Goal: Task Accomplishment & Management: Manage account settings

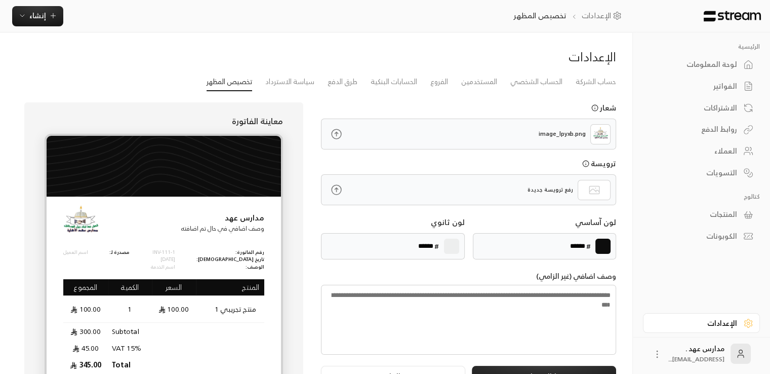
click at [331, 191] on icon at bounding box center [336, 189] width 13 height 13
click at [0, 0] on input "file" at bounding box center [0, 0] width 0 height 0
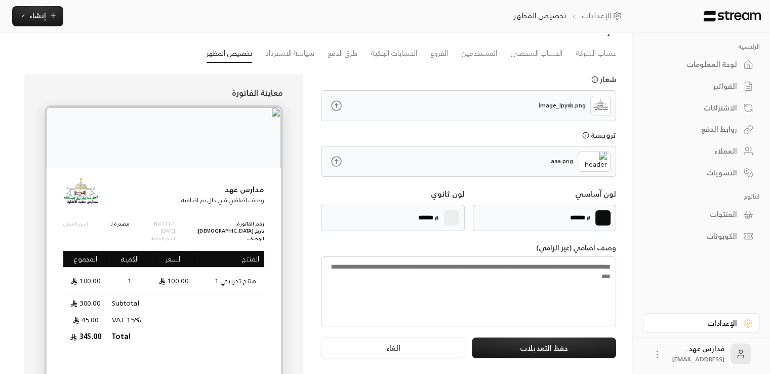
scroll to position [28, 0]
click at [338, 162] on icon at bounding box center [336, 161] width 13 height 13
click at [0, 0] on input "file" at bounding box center [0, 0] width 0 height 0
click at [403, 348] on button "الغاء" at bounding box center [393, 347] width 144 height 21
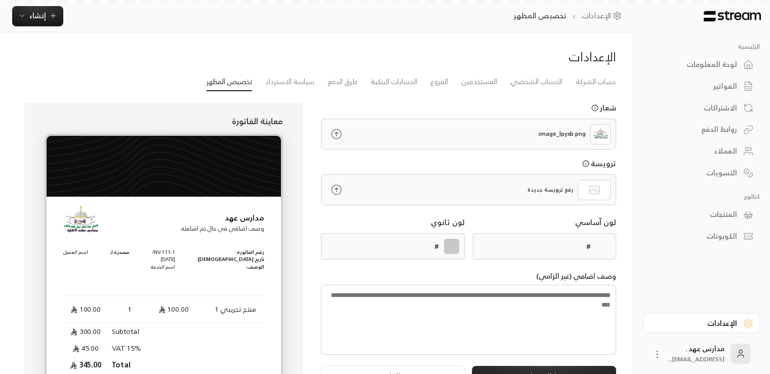
type input "******"
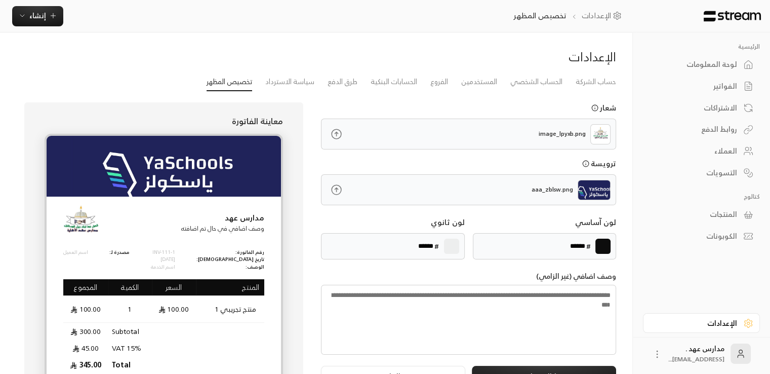
click at [331, 192] on icon at bounding box center [336, 189] width 13 height 13
click at [0, 0] on input "file" at bounding box center [0, 0] width 0 height 0
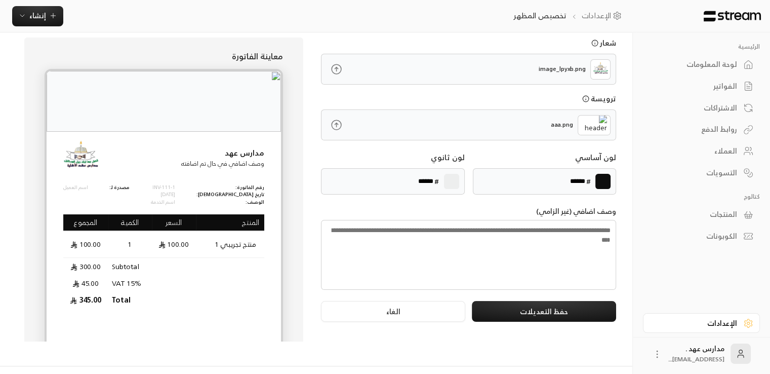
scroll to position [71, 0]
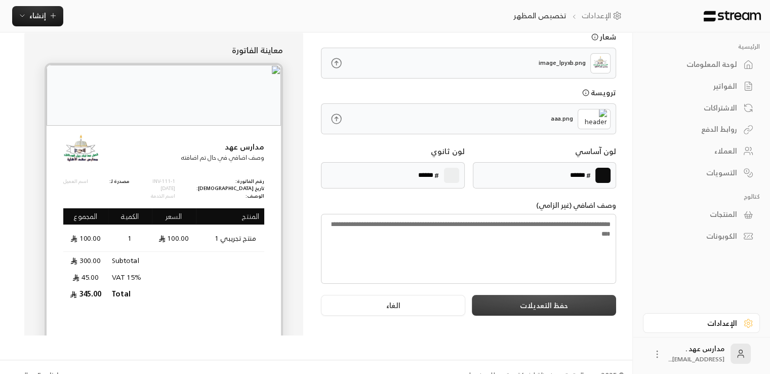
click at [509, 299] on button "حفظ التعديلات" at bounding box center [544, 305] width 144 height 21
click at [601, 175] on label at bounding box center [602, 175] width 15 height 15
click at [0, 0] on input "*******" at bounding box center [0, 0] width 0 height 0
type input "******"
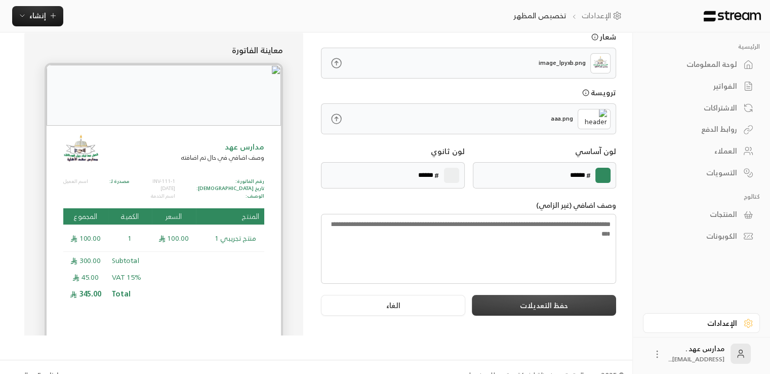
click at [510, 303] on button "حفظ التعديلات" at bounding box center [544, 305] width 144 height 21
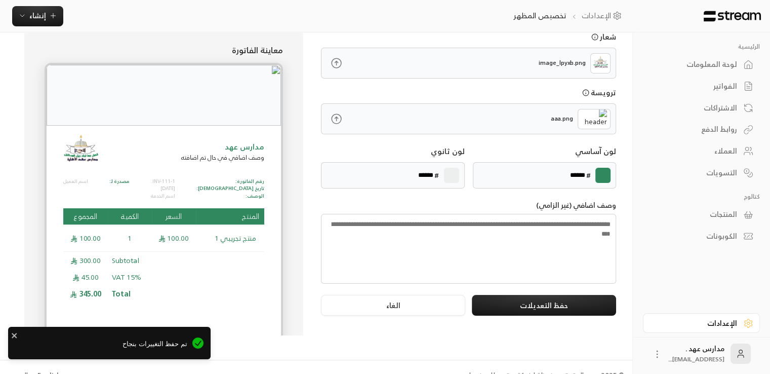
click at [453, 173] on label at bounding box center [451, 175] width 15 height 15
click at [0, 0] on input "*******" at bounding box center [0, 0] width 0 height 0
type input "******"
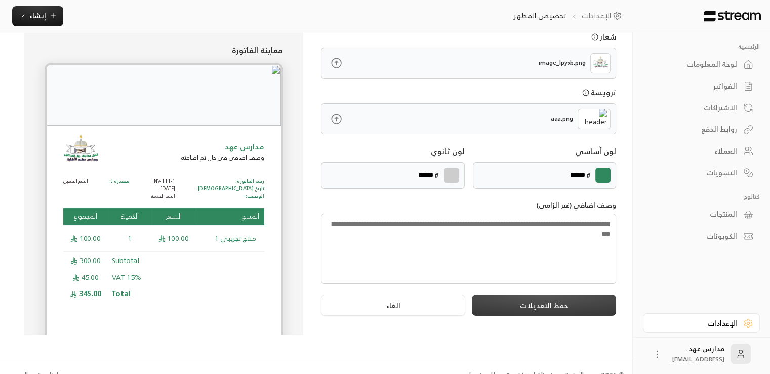
click at [508, 304] on button "حفظ التعديلات" at bounding box center [544, 305] width 144 height 21
click at [557, 303] on button "حفظ التعديلات" at bounding box center [544, 305] width 144 height 21
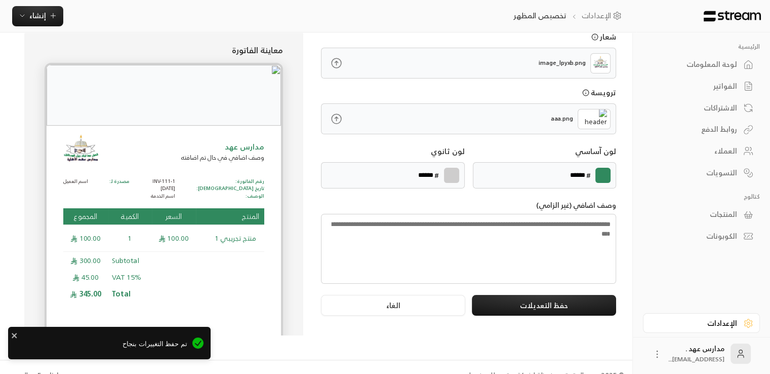
click at [708, 64] on div "لوحة المعلومات" at bounding box center [695, 64] width 81 height 10
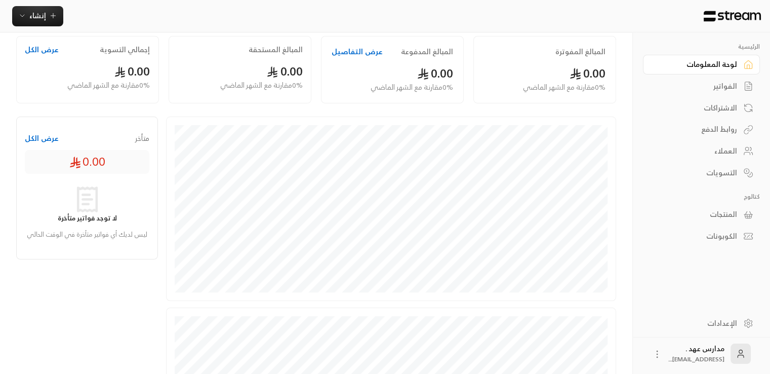
scroll to position [73, 0]
click at [20, 16] on icon "button" at bounding box center [22, 16] width 8 height 8
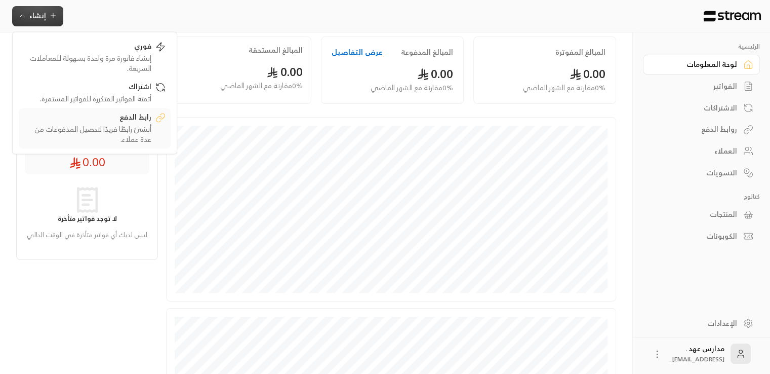
click at [99, 126] on div "أنشئ رابطًا فريدًا لتحصيل المدفوعات من عدة عملاء." at bounding box center [88, 134] width 128 height 20
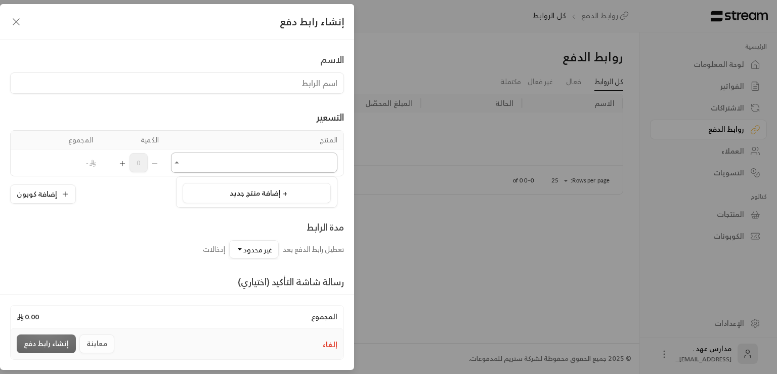
click at [270, 169] on input "اختر المنتج/المنتجات" at bounding box center [254, 163] width 167 height 18
click at [247, 193] on span "إضافة منتج جديد +" at bounding box center [259, 192] width 58 height 13
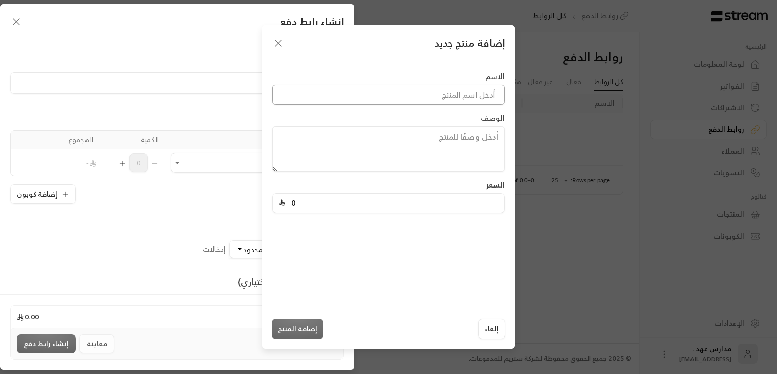
click at [408, 95] on input at bounding box center [388, 95] width 233 height 20
type input "h"
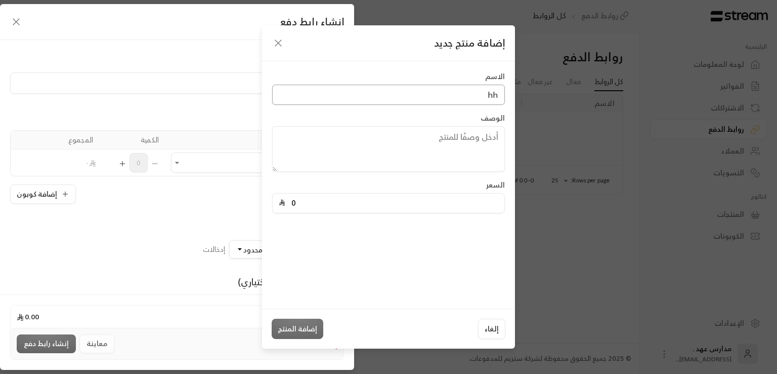
type input "h"
type input "a"
click at [334, 227] on div "الاسم اسم المنتج مطلوب الوصف السعر 0" at bounding box center [388, 184] width 253 height 247
click at [406, 94] on input at bounding box center [388, 95] width 233 height 20
paste input "شس"
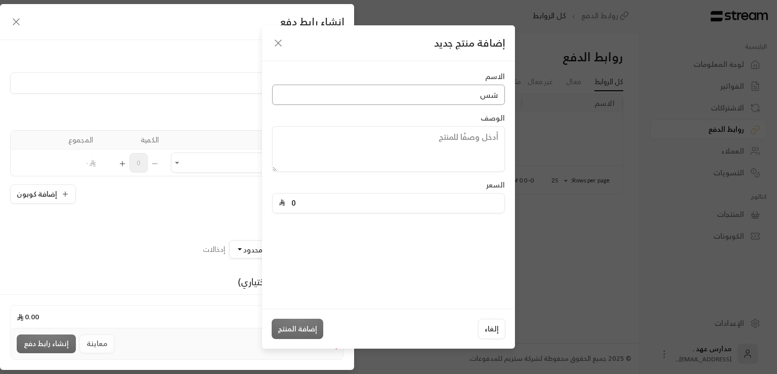
type input "ش"
type input "اشتراك"
click at [418, 168] on textarea at bounding box center [388, 149] width 233 height 46
click at [302, 205] on input "0" at bounding box center [391, 202] width 213 height 19
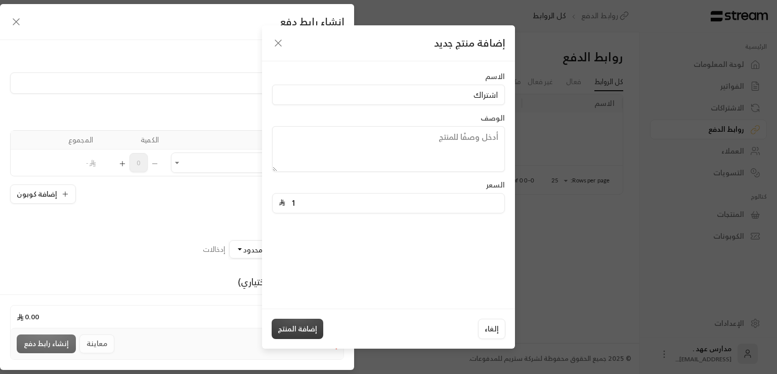
type input "1"
click at [300, 331] on button "إضافة المنتج" at bounding box center [298, 328] width 52 height 20
type input "0"
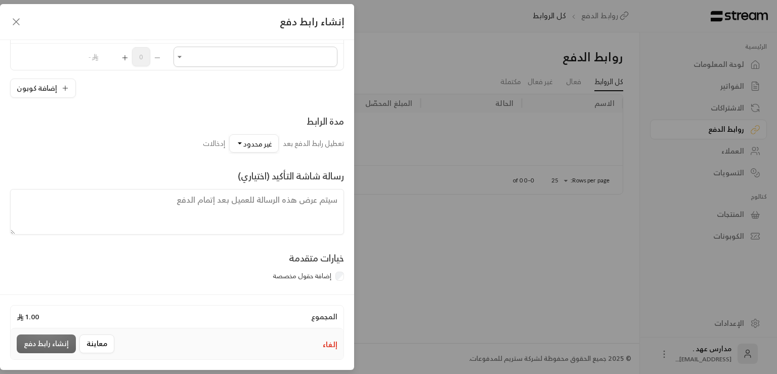
scroll to position [137, 0]
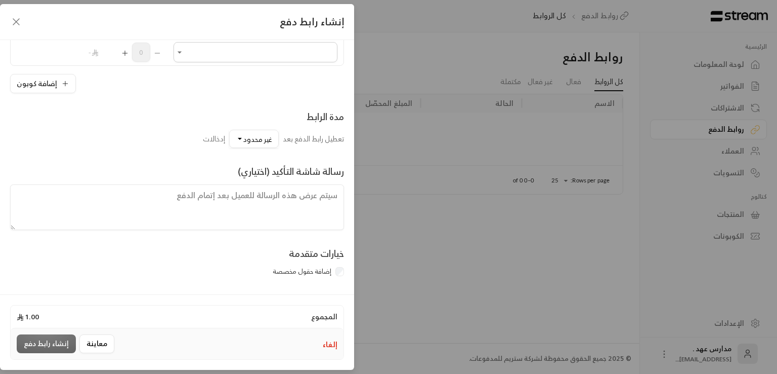
click at [37, 340] on div "معاينة إنشاء رابط دفع" at bounding box center [67, 343] width 101 height 19
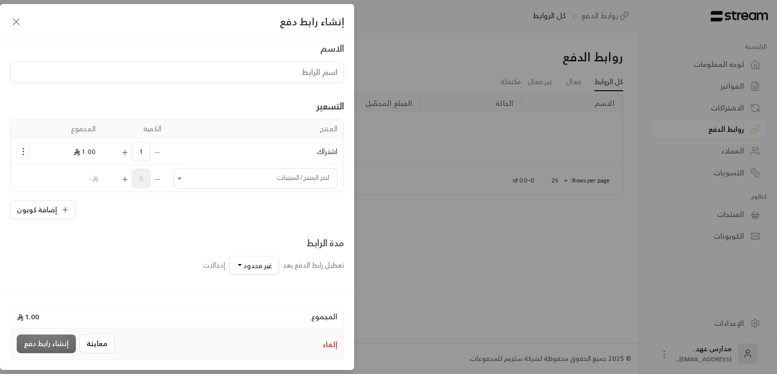
scroll to position [0, 0]
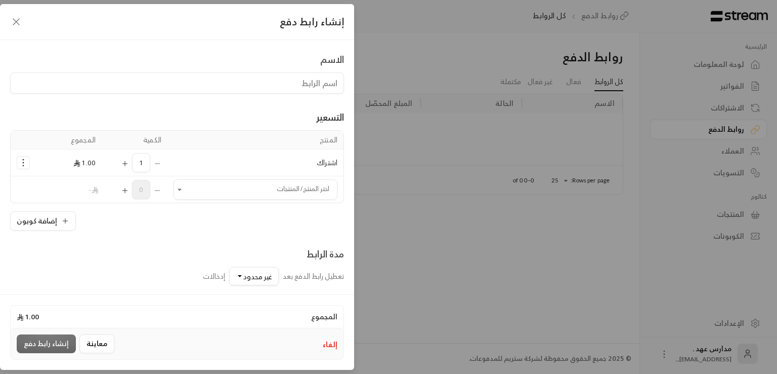
click at [297, 162] on td "اشتراك" at bounding box center [256, 162] width 176 height 27
click at [315, 162] on td "اشتراك" at bounding box center [256, 162] width 176 height 27
click at [302, 75] on input at bounding box center [177, 82] width 334 height 21
type input "ف"
type input "test"
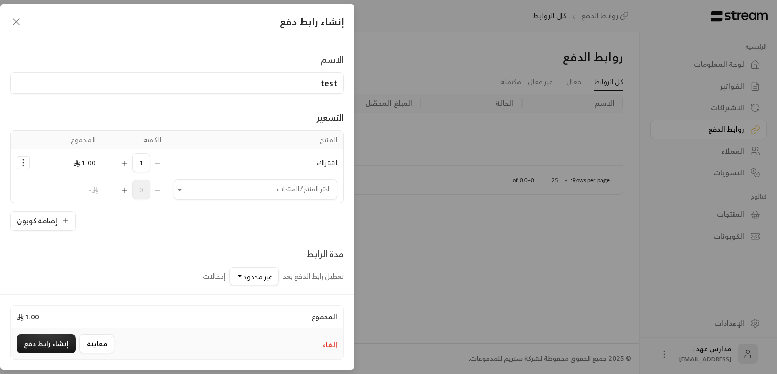
click at [218, 248] on div "مدة الرابط" at bounding box center [273, 254] width 141 height 14
click at [229, 267] on button "غير محدود" at bounding box center [254, 276] width 50 height 18
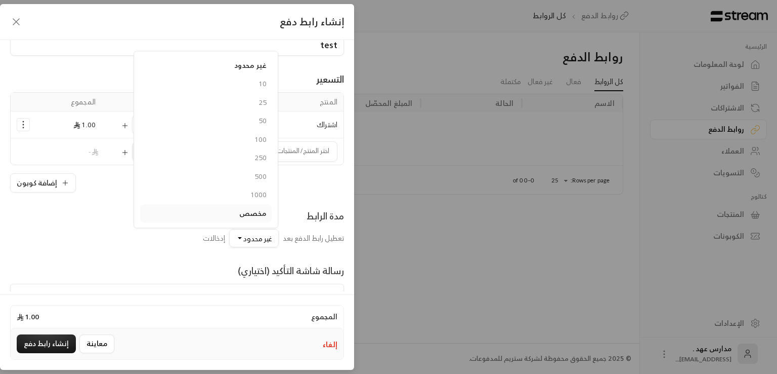
scroll to position [53, 0]
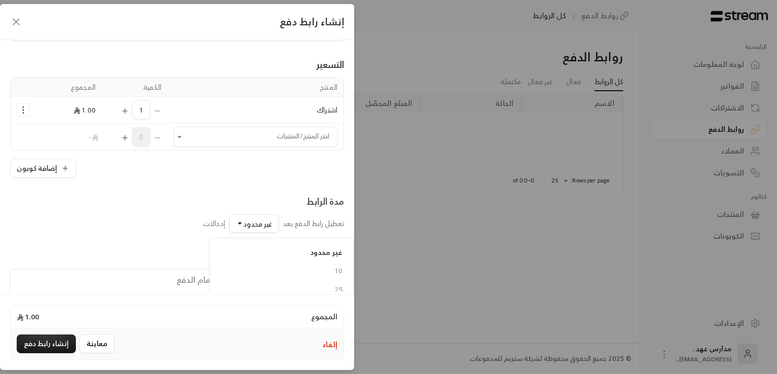
click at [94, 204] on div "مدة الرابط تعطيل رابط الدفع بعد غير محدود غير محدود 10 25 50 100 250 500 1000 م…" at bounding box center [177, 213] width 344 height 38
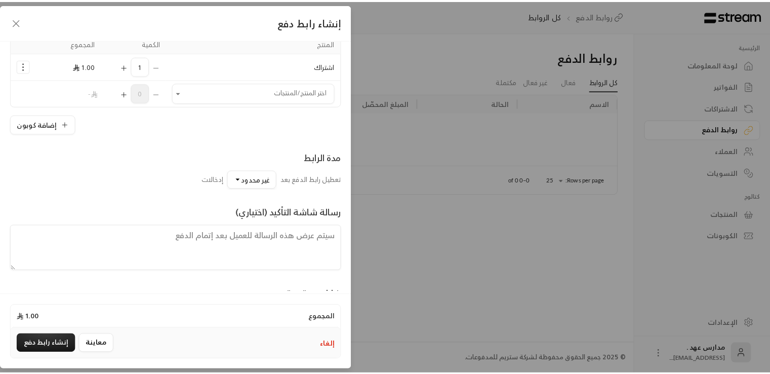
scroll to position [137, 0]
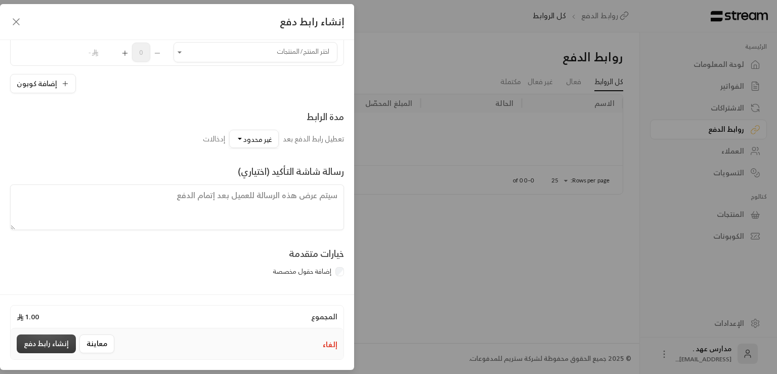
click at [50, 346] on button "إنشاء رابط دفع" at bounding box center [46, 343] width 59 height 19
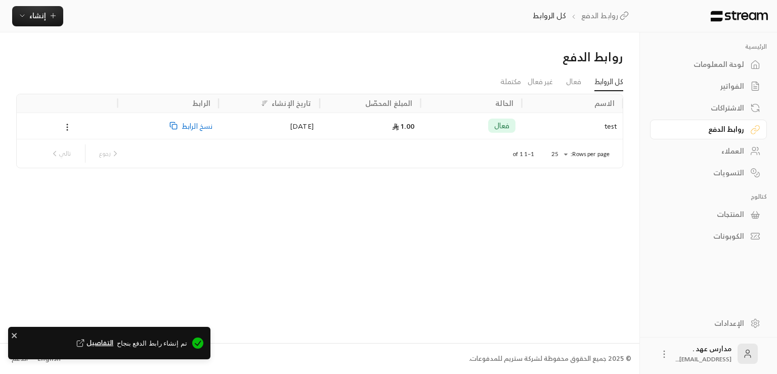
click at [192, 126] on span "نسخ الرابط" at bounding box center [197, 126] width 31 height 26
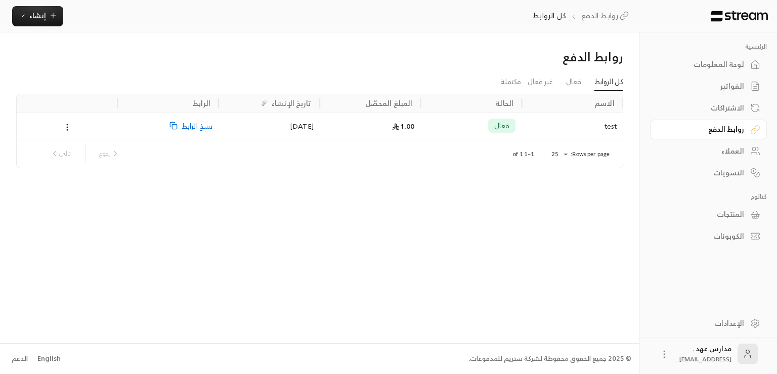
click at [712, 322] on div "الإعدادات" at bounding box center [703, 323] width 81 height 10
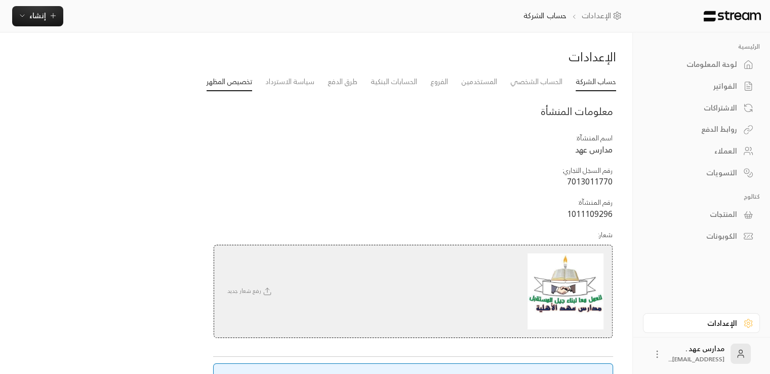
click at [217, 85] on link "تخصيص المظهر" at bounding box center [230, 82] width 46 height 18
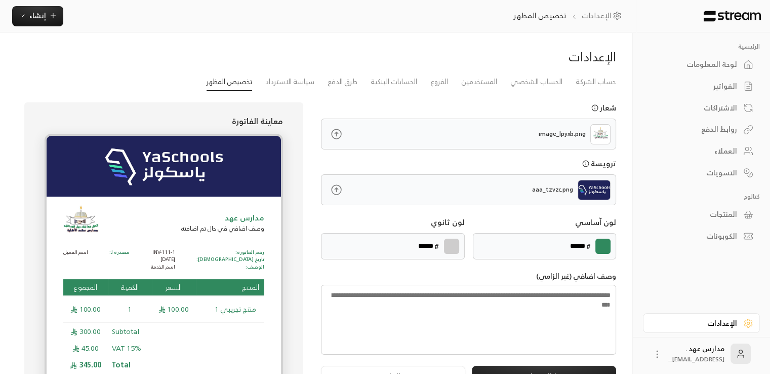
scroll to position [43, 0]
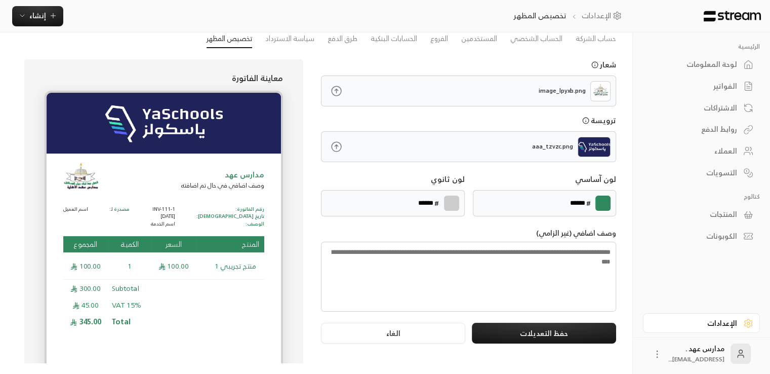
click at [549, 144] on p "aaa_tzvzc.png" at bounding box center [552, 146] width 41 height 9
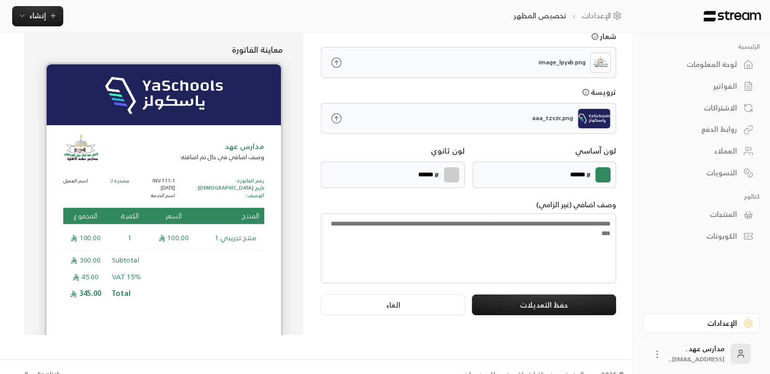
click at [334, 118] on icon at bounding box center [336, 118] width 13 height 13
click at [0, 0] on input "file" at bounding box center [0, 0] width 0 height 0
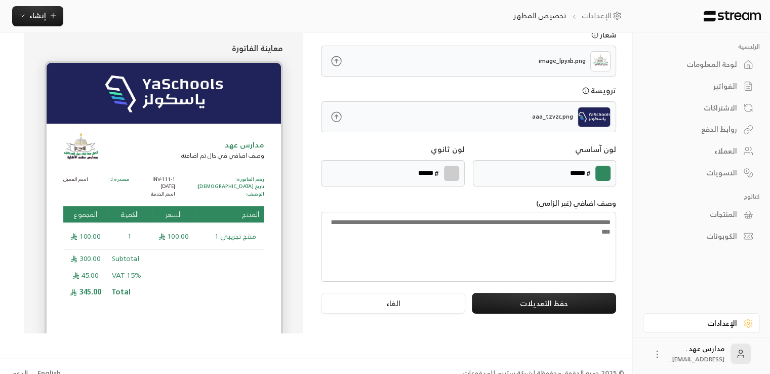
scroll to position [72, 0]
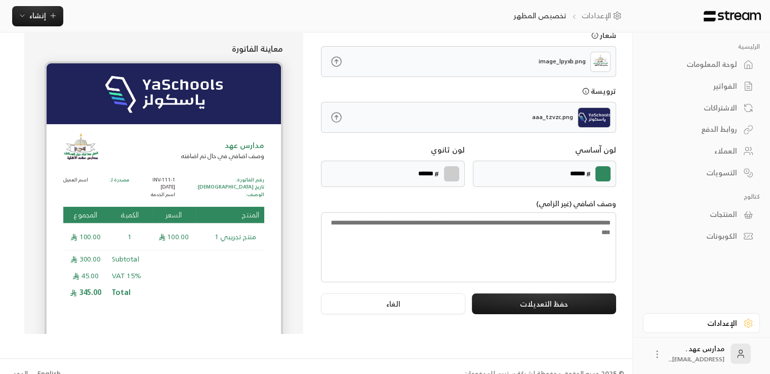
drag, startPoint x: 576, startPoint y: 114, endPoint x: 360, endPoint y: 124, distance: 216.3
click at [360, 124] on div "aaa_tzvzc.png" at bounding box center [468, 117] width 295 height 31
click at [588, 115] on img at bounding box center [594, 117] width 33 height 20
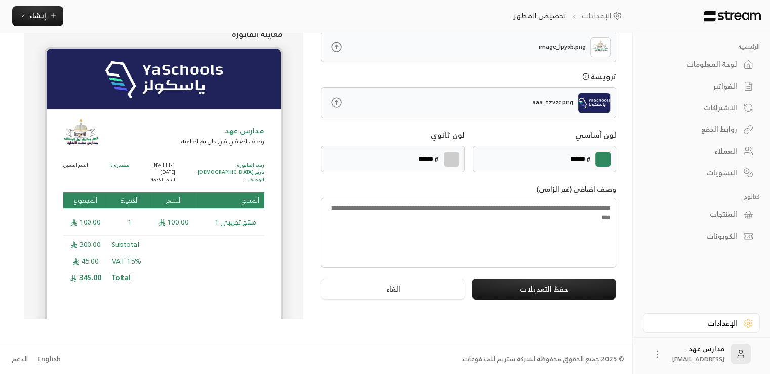
scroll to position [0, 0]
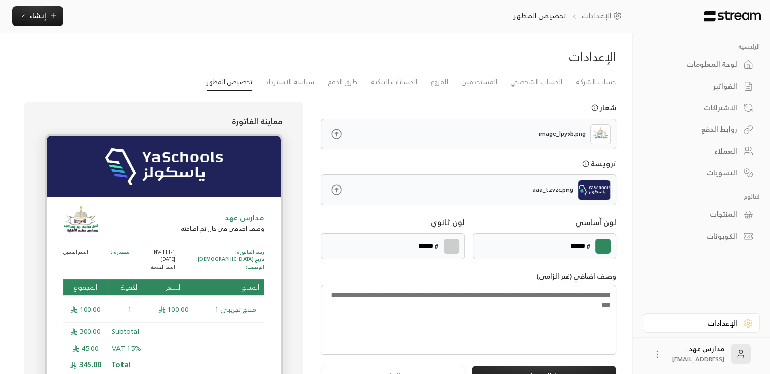
click at [335, 189] on icon at bounding box center [336, 189] width 13 height 13
click at [0, 0] on input "file" at bounding box center [0, 0] width 0 height 0
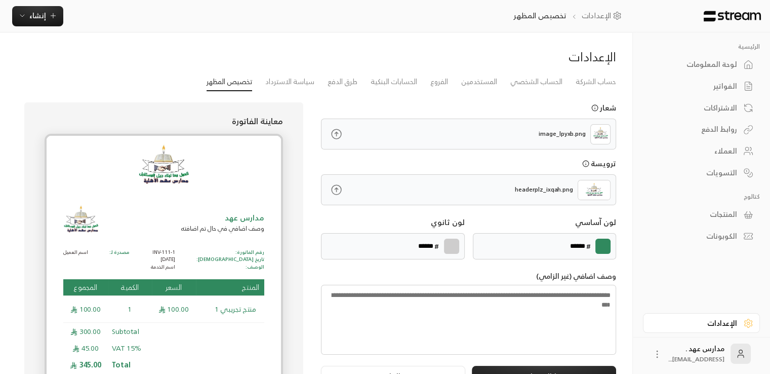
click at [178, 181] on img at bounding box center [164, 166] width 234 height 61
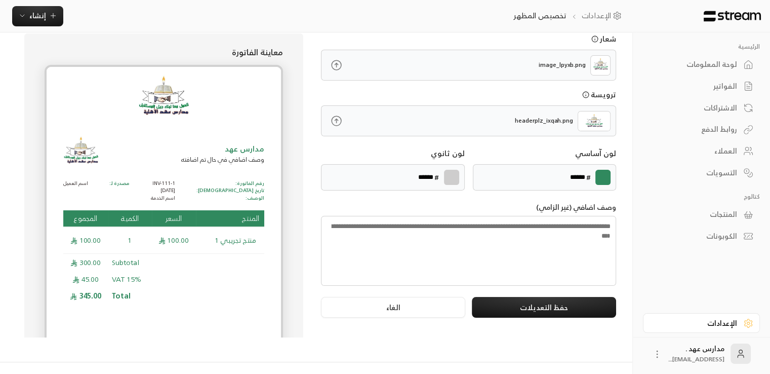
scroll to position [69, 0]
click at [593, 304] on button "حفظ التعديلات" at bounding box center [544, 307] width 144 height 21
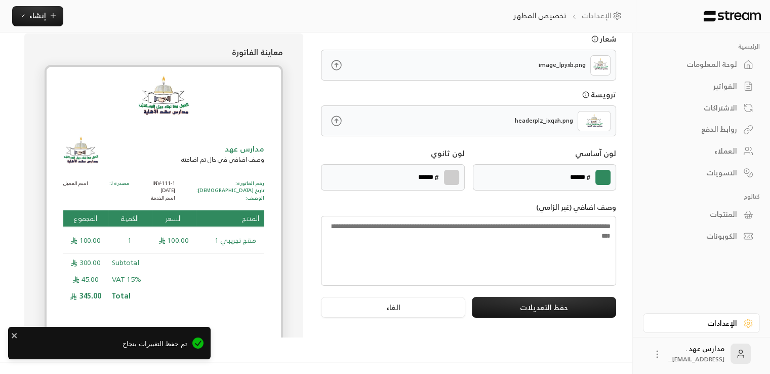
click at [338, 68] on icon at bounding box center [337, 65] width 10 height 10
click at [0, 0] on input "file" at bounding box center [0, 0] width 0 height 0
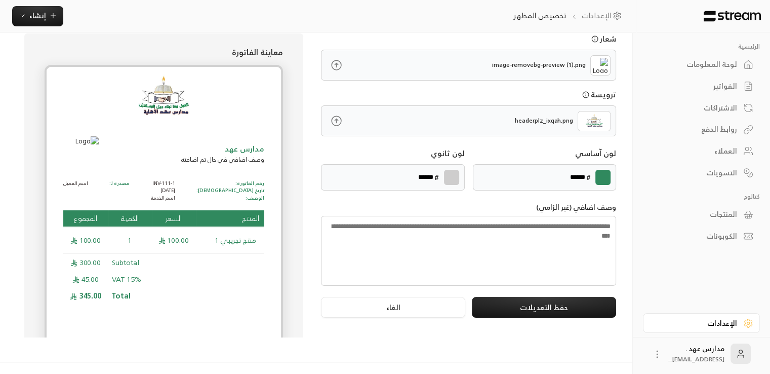
click at [338, 120] on icon at bounding box center [336, 120] width 13 height 13
click at [0, 0] on input "file" at bounding box center [0, 0] width 0 height 0
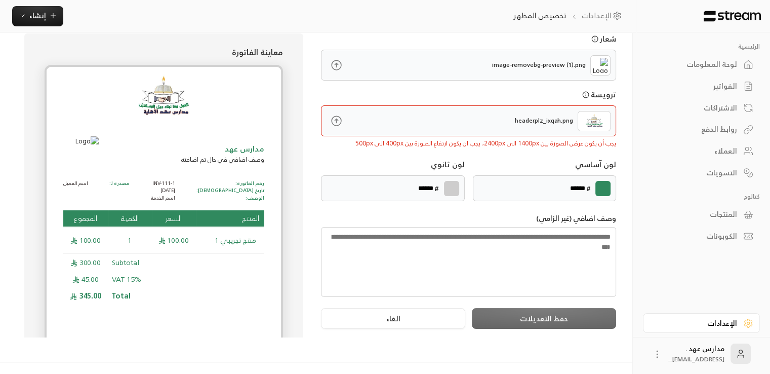
click at [325, 154] on div "شعار image-removebg-preview (1).png ترويسة headerplz_ixqah.png يجب أن يكون عرض …" at bounding box center [468, 185] width 305 height 304
